Goal: Entertainment & Leisure: Consume media (video, audio)

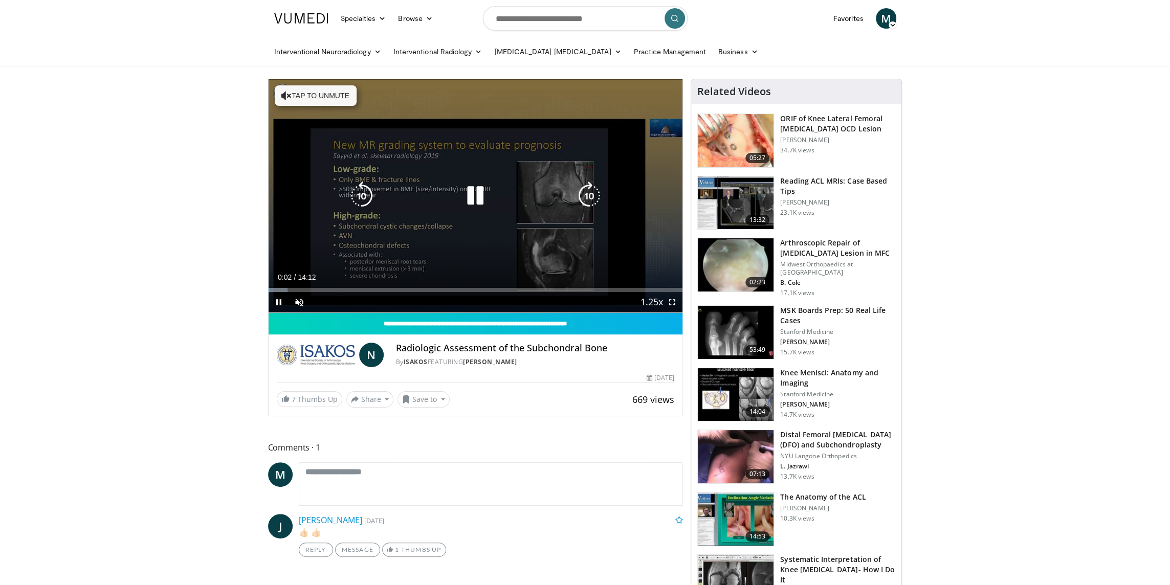
click at [319, 93] on button "Tap to unmute" at bounding box center [316, 95] width 82 height 20
click at [478, 197] on icon "Video Player" at bounding box center [475, 196] width 29 height 29
